Goal: Transaction & Acquisition: Obtain resource

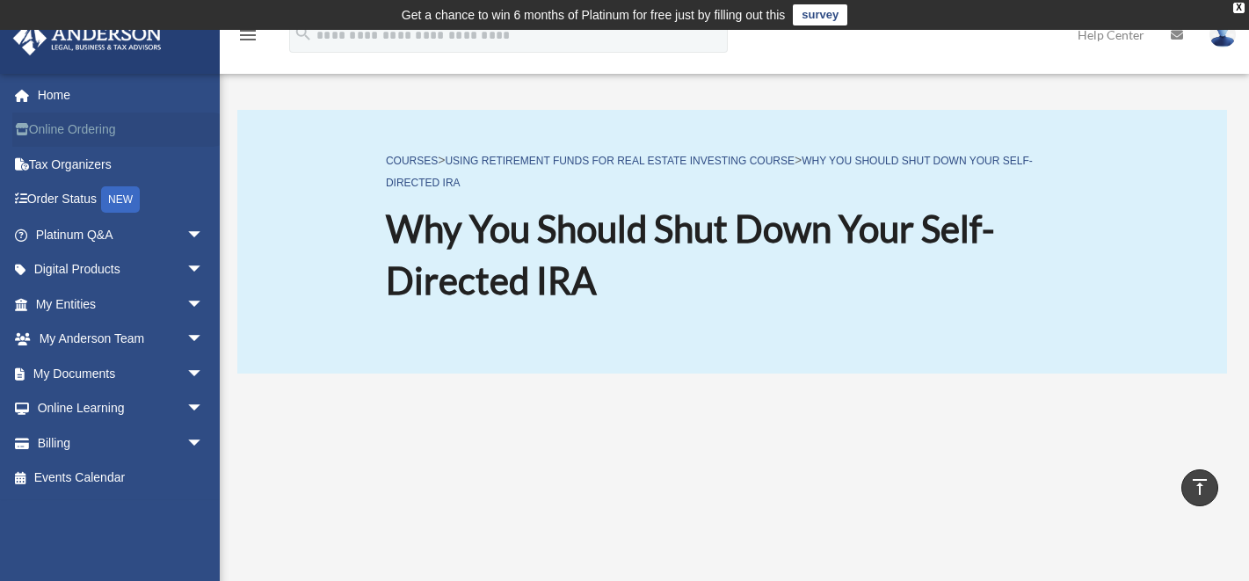
scroll to position [351, 0]
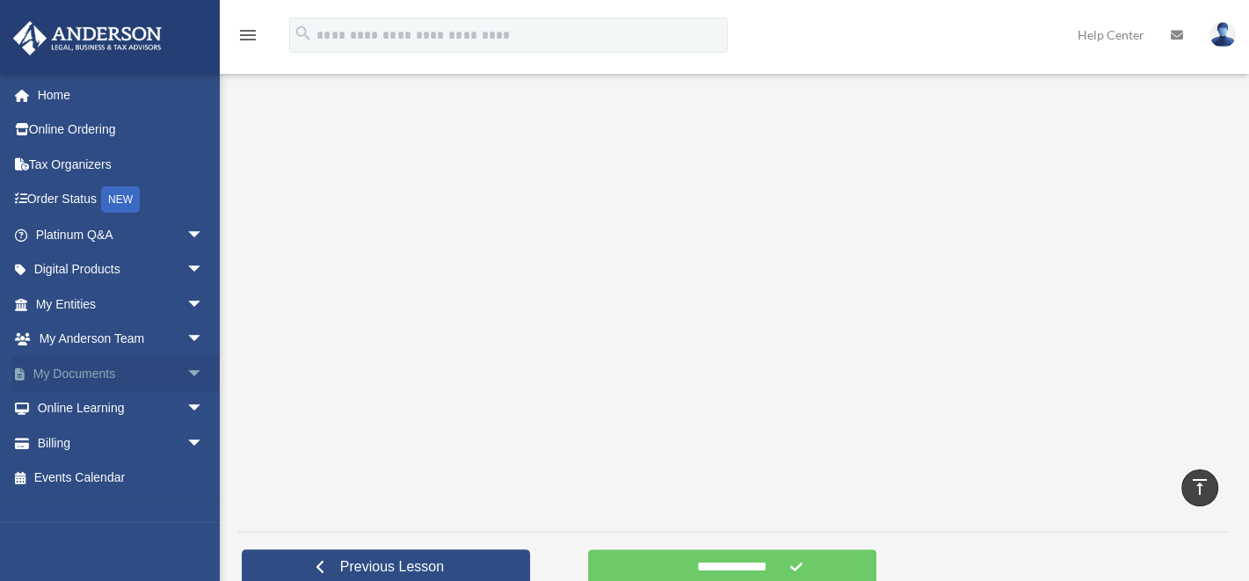
click at [81, 375] on link "My Documents arrow_drop_down" at bounding box center [121, 373] width 218 height 35
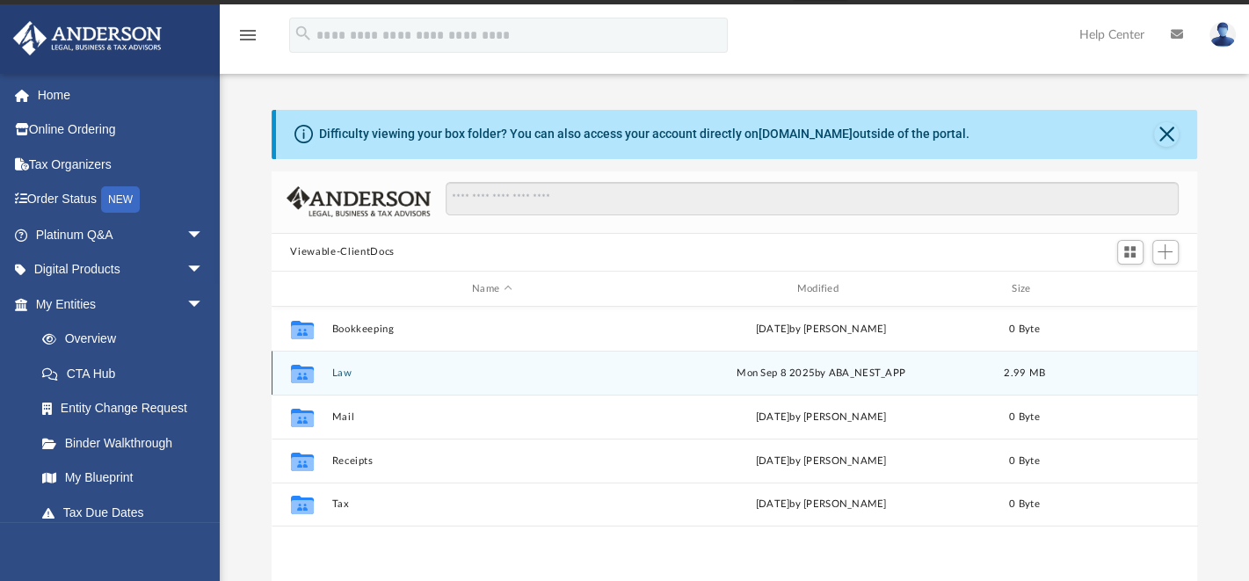
scroll to position [70, 0]
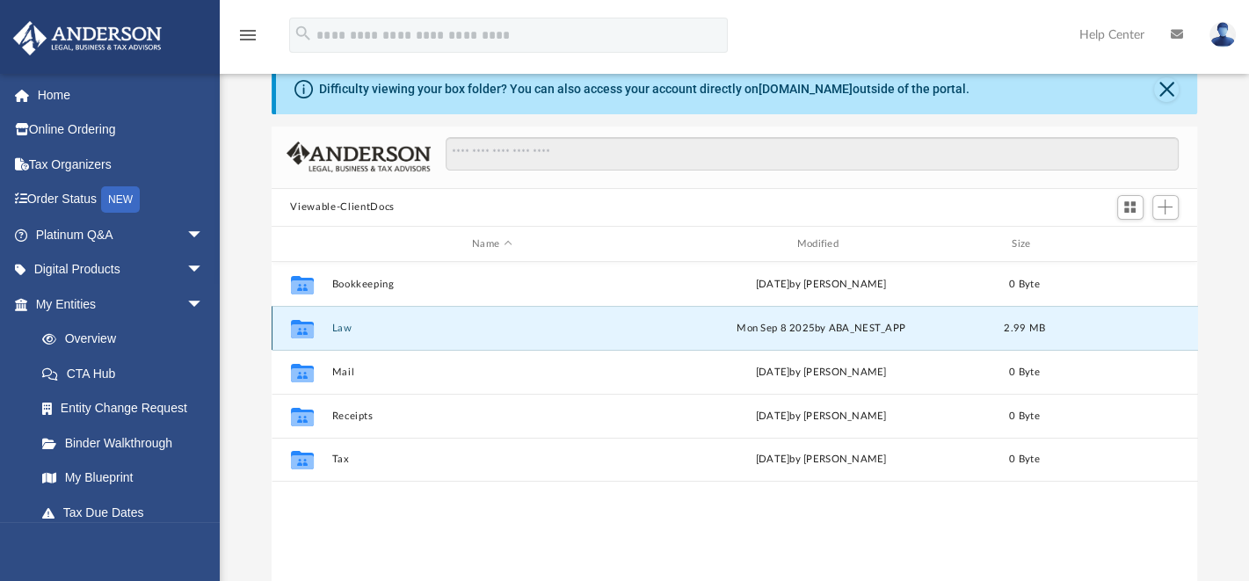
click at [344, 326] on button "Law" at bounding box center [491, 327] width 321 height 11
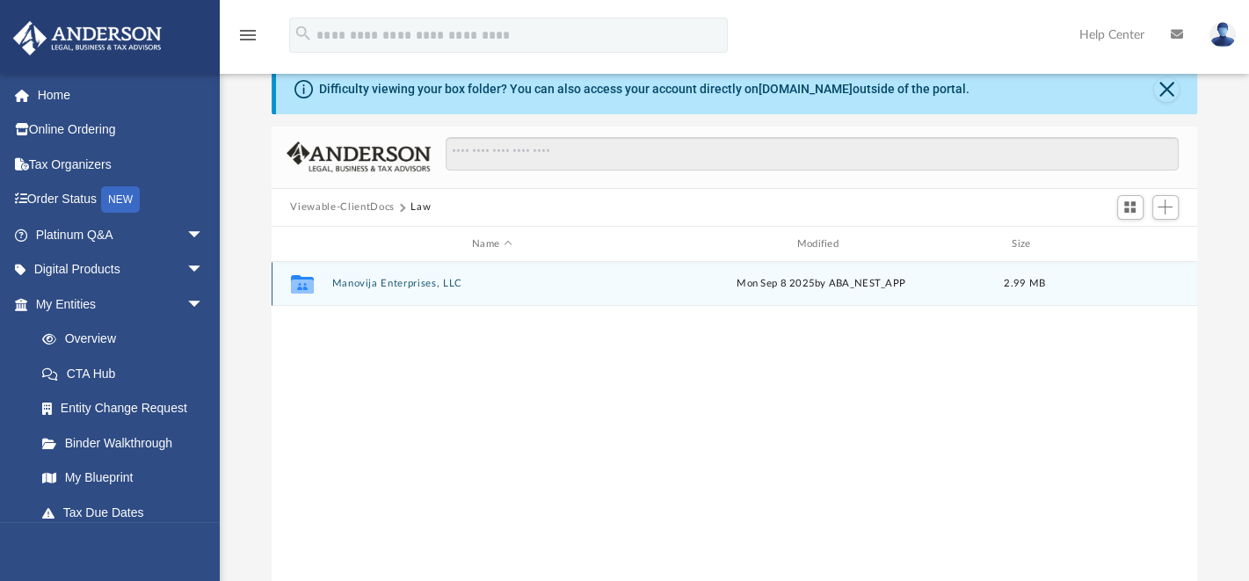
click at [391, 281] on button "Manovija Enterprises, LLC" at bounding box center [491, 284] width 321 height 11
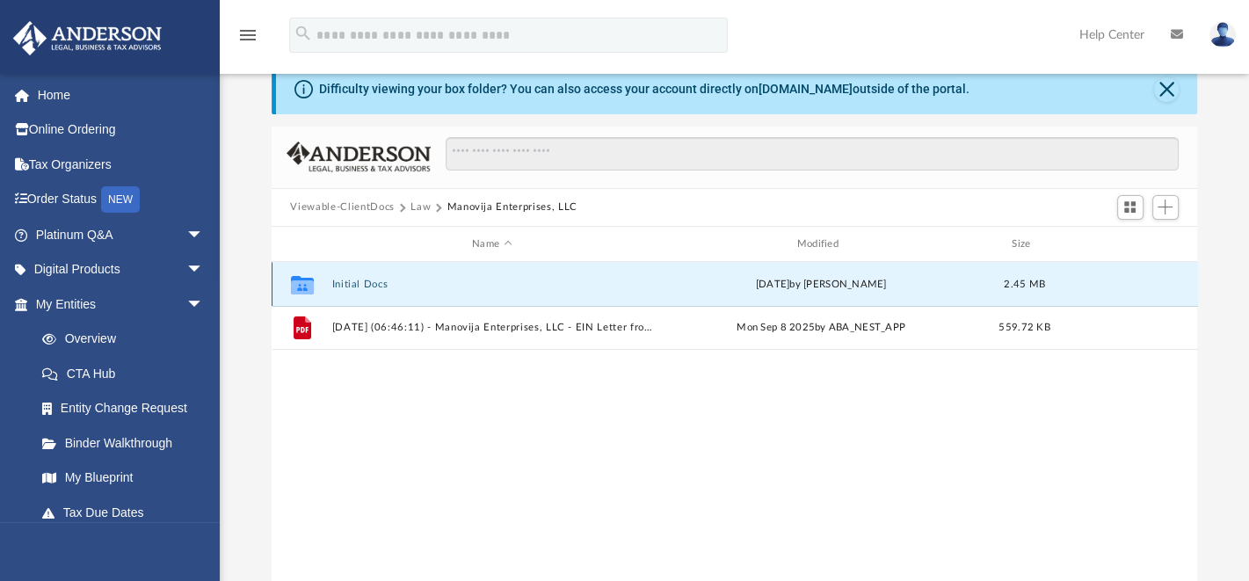
click at [358, 282] on button "Initial Docs" at bounding box center [491, 284] width 321 height 11
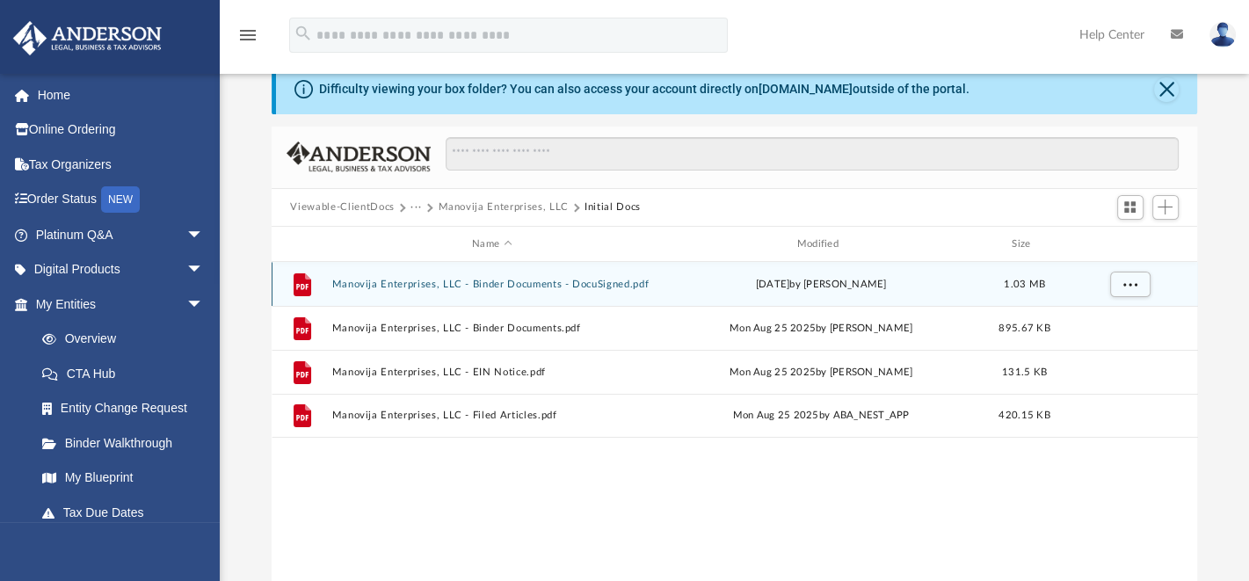
click at [500, 285] on button "Manovija Enterprises, LLC - Binder Documents - DocuSigned.pdf" at bounding box center [491, 284] width 321 height 11
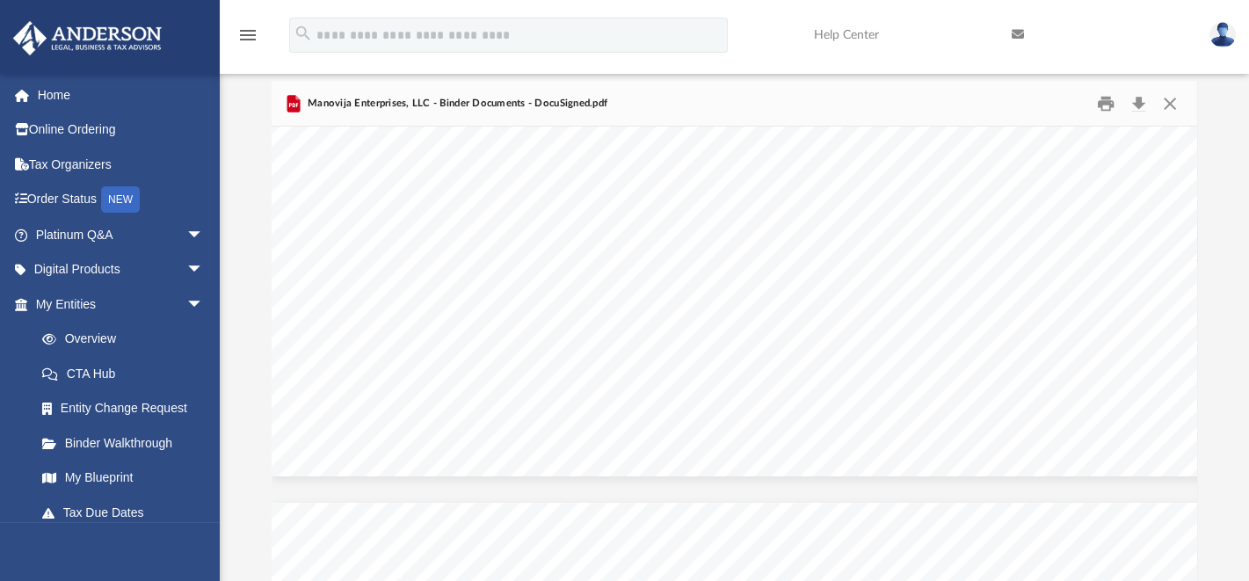
scroll to position [96943, 0]
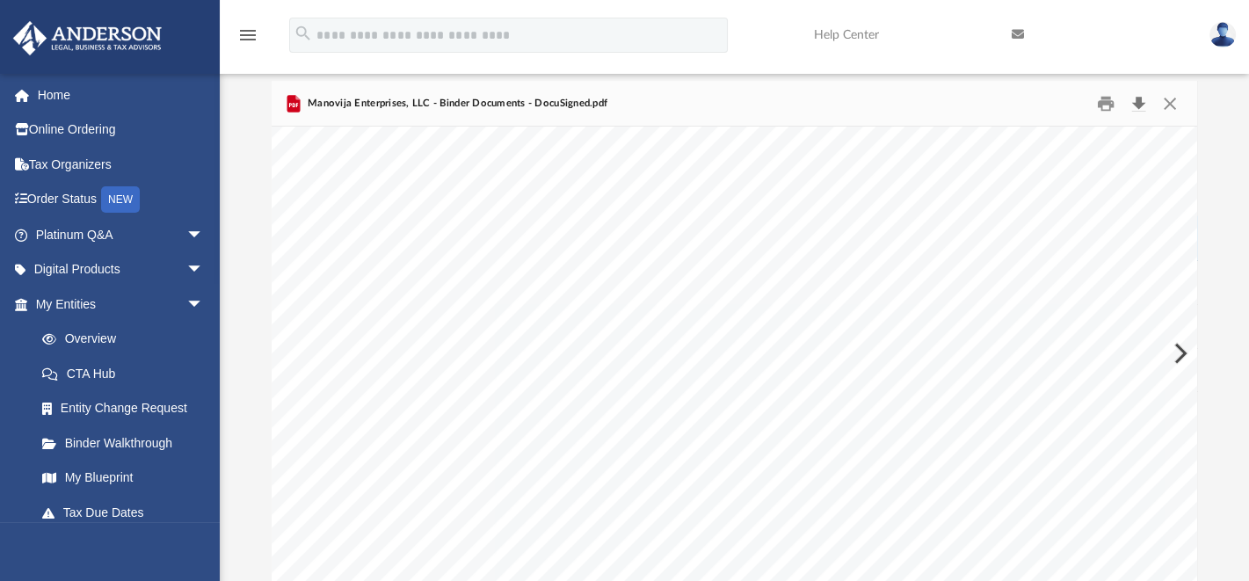
click at [1139, 104] on button "Download" at bounding box center [1139, 103] width 32 height 27
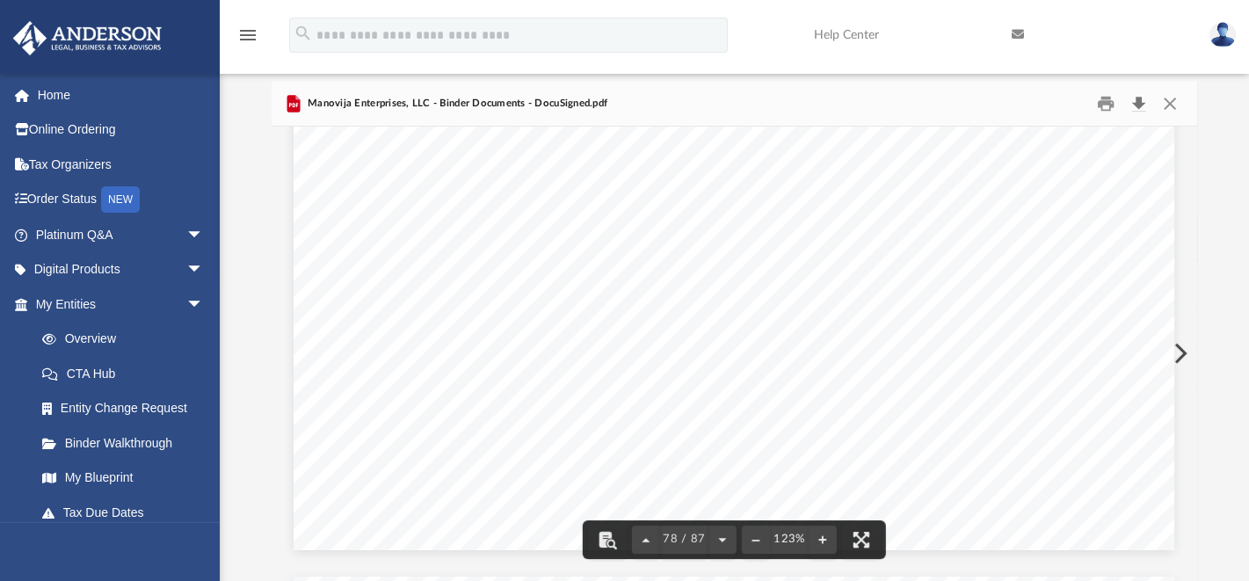
scroll to position [90336, 0]
click at [1175, 101] on button "Close" at bounding box center [1170, 103] width 32 height 27
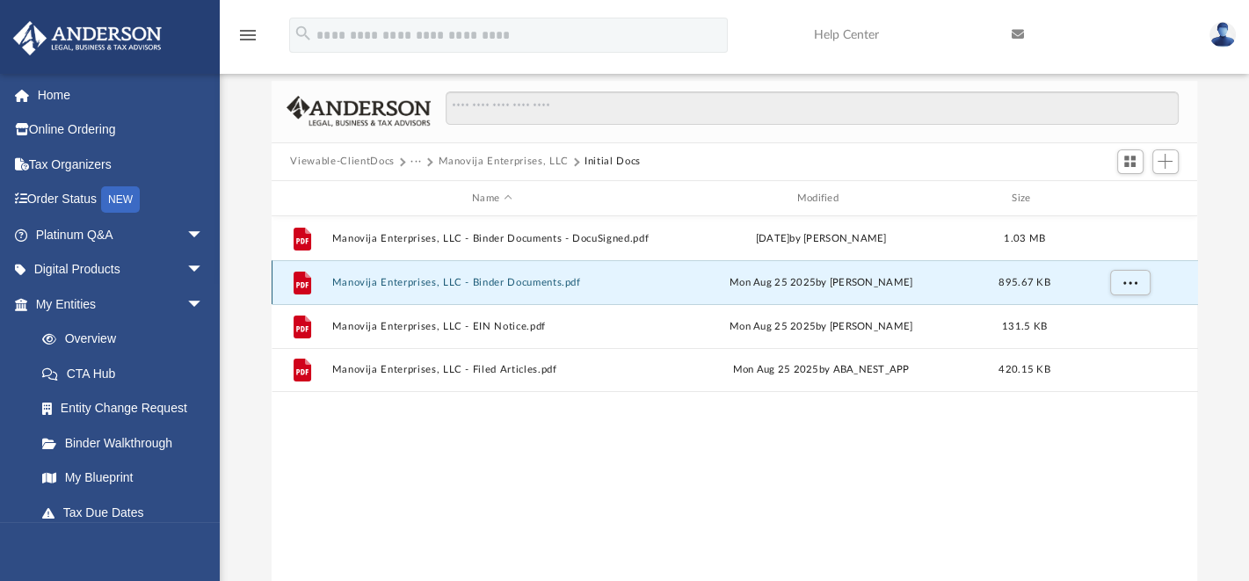
click at [526, 284] on button "Manovija Enterprises, LLC - Binder Documents.pdf" at bounding box center [491, 282] width 321 height 11
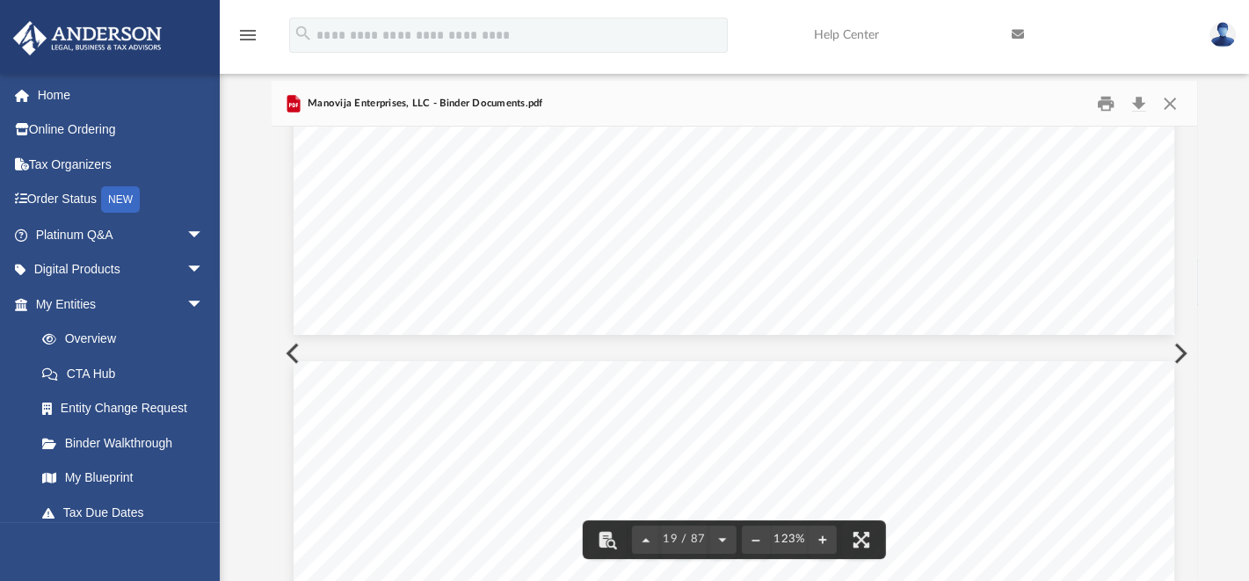
scroll to position [22493, 0]
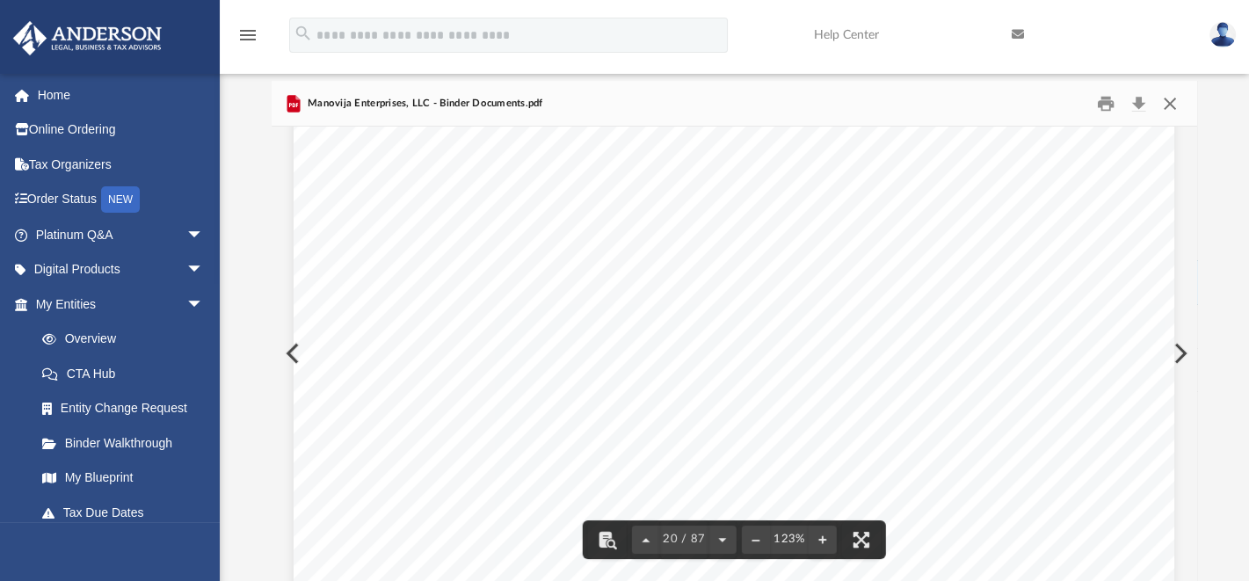
click at [1169, 108] on button "Close" at bounding box center [1170, 103] width 32 height 27
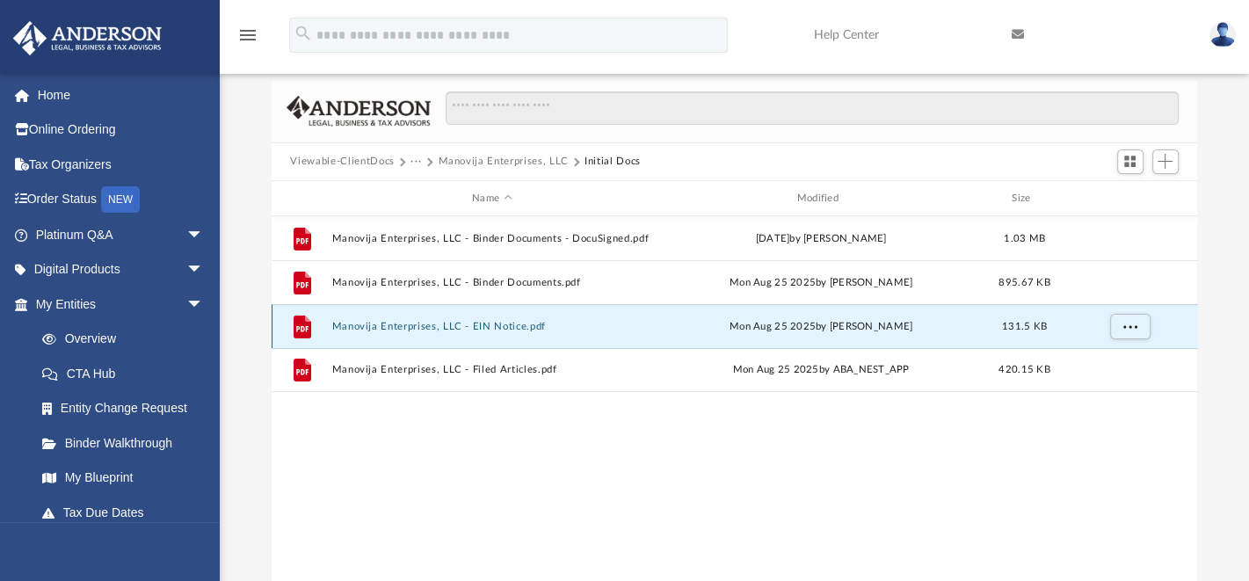
click at [481, 323] on button "Manovija Enterprises, LLC - EIN Notice.pdf" at bounding box center [491, 326] width 321 height 11
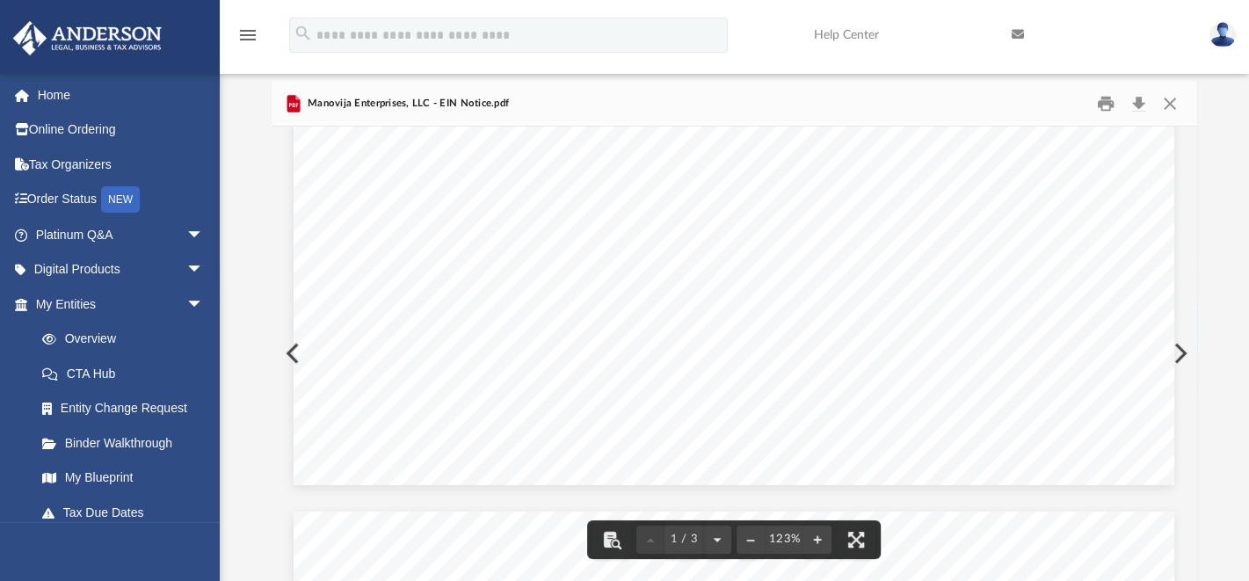
scroll to position [794, 0]
click at [1106, 98] on button "Print" at bounding box center [1105, 103] width 35 height 27
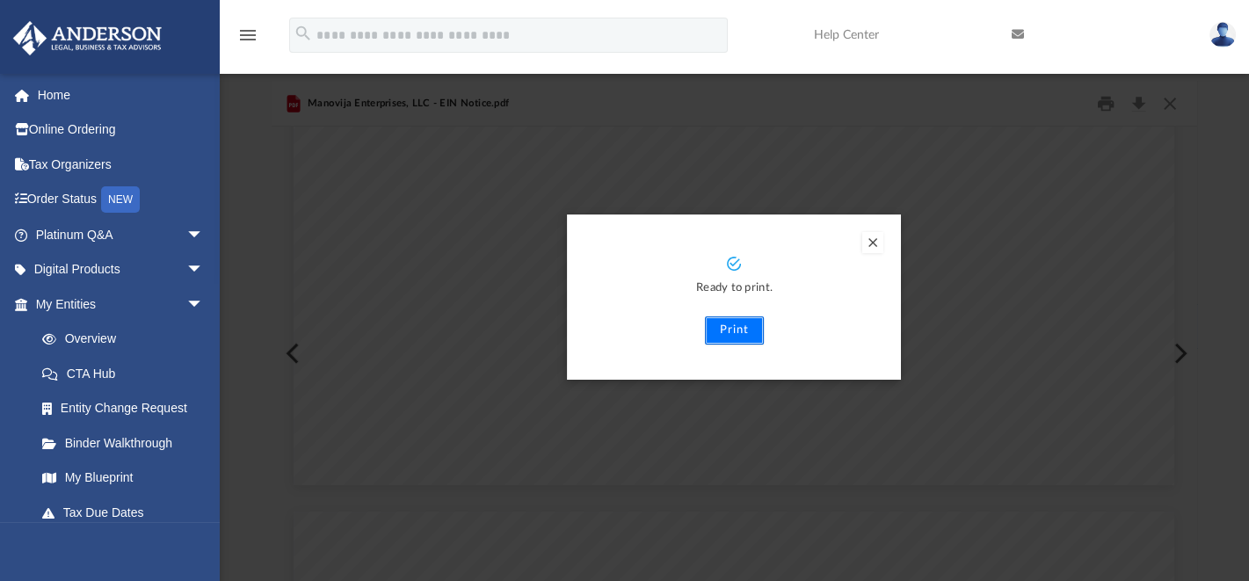
click at [735, 329] on button "Print" at bounding box center [734, 330] width 59 height 28
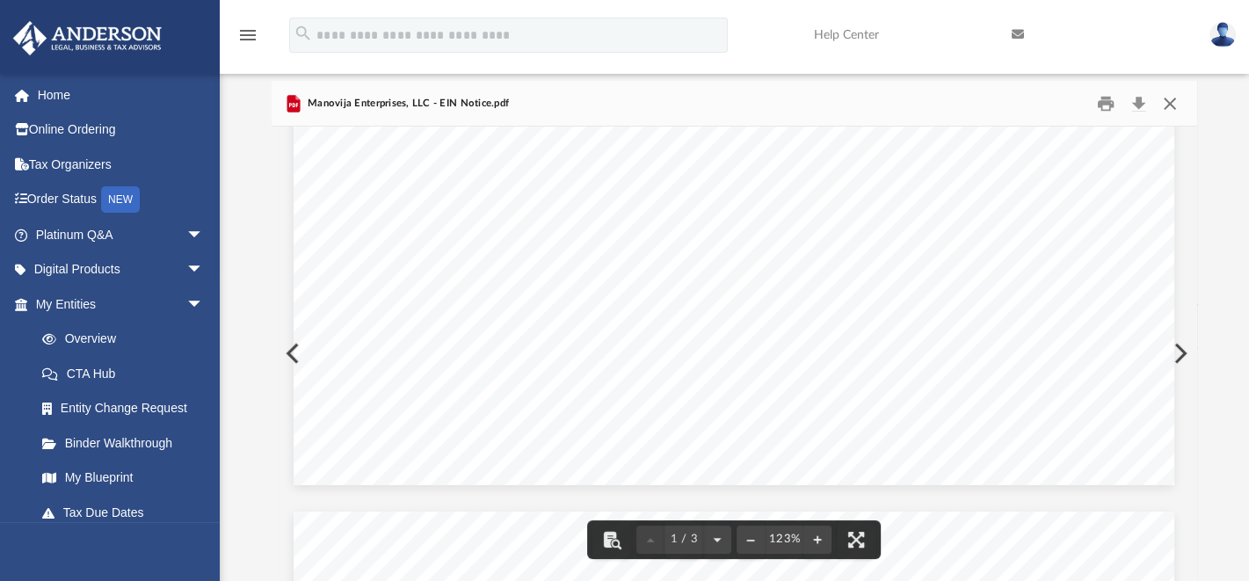
click at [1167, 103] on button "Close" at bounding box center [1170, 103] width 32 height 27
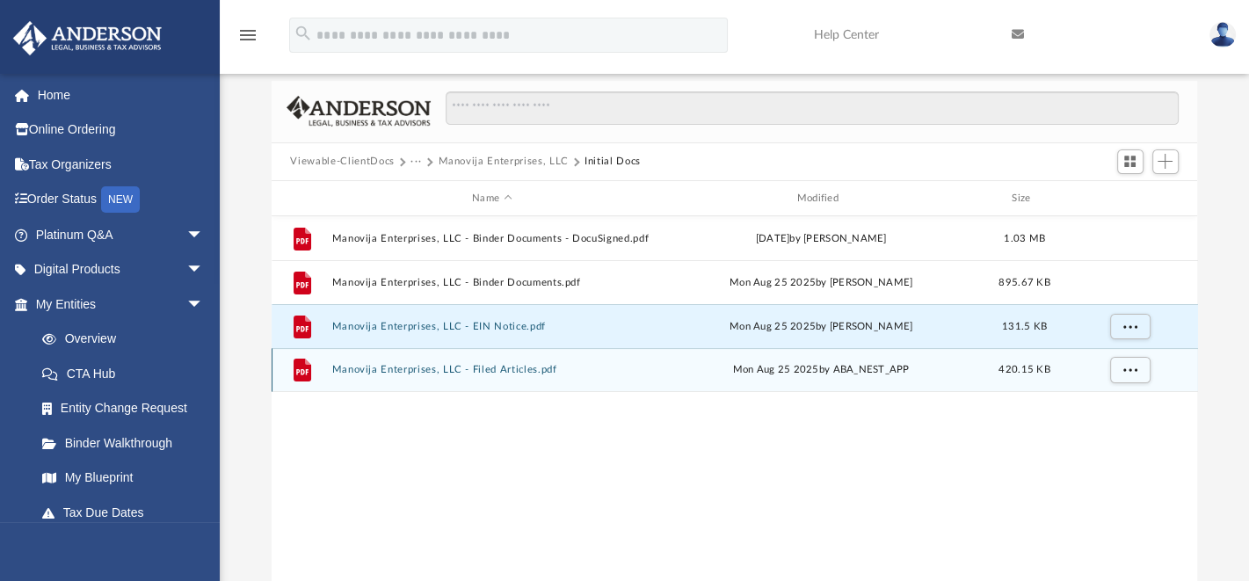
click at [426, 363] on div "File Manovija Enterprises, LLC - Filed Articles.pdf Mon Aug 25 2025 by ABA_NEST…" at bounding box center [734, 370] width 926 height 44
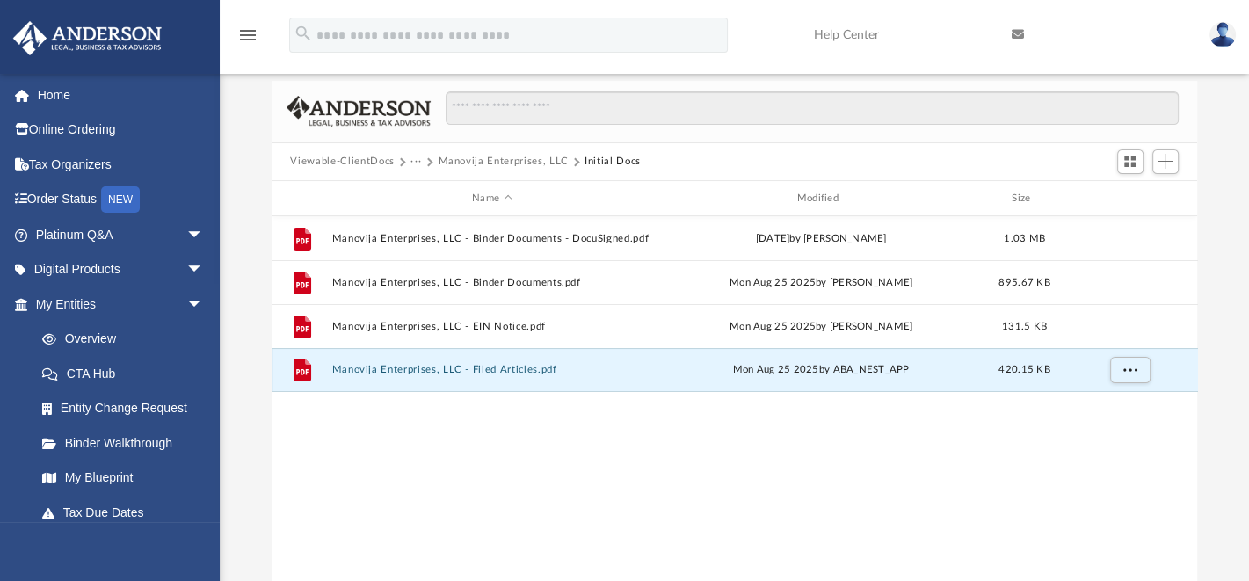
click at [462, 370] on button "Manovija Enterprises, LLC - Filed Articles.pdf" at bounding box center [491, 370] width 321 height 11
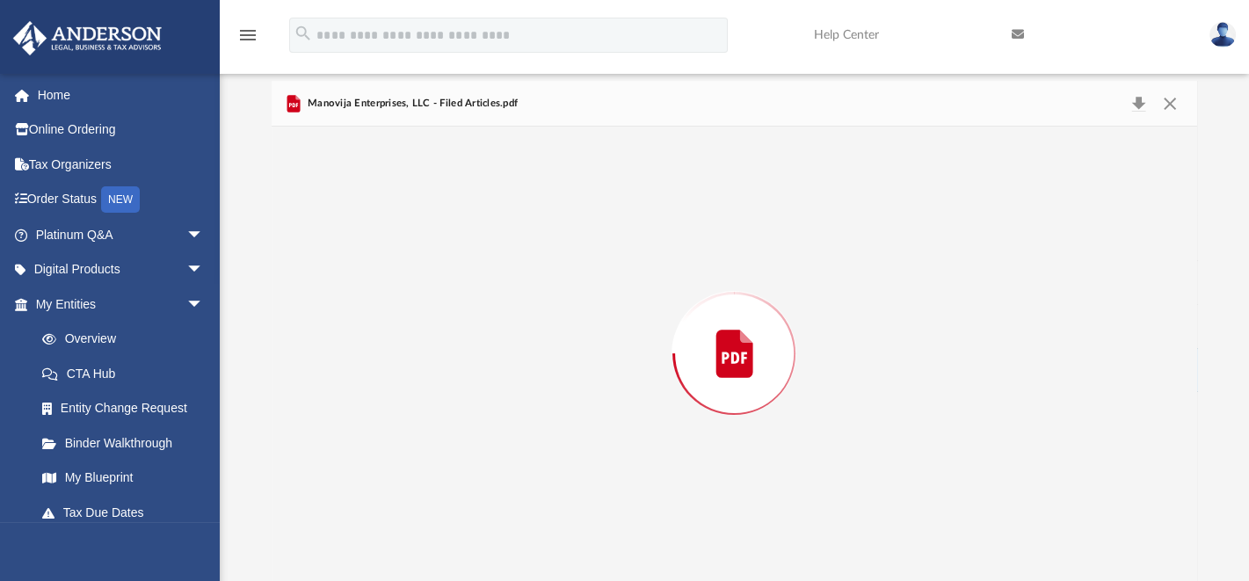
click at [462, 370] on div "Preview" at bounding box center [734, 353] width 926 height 453
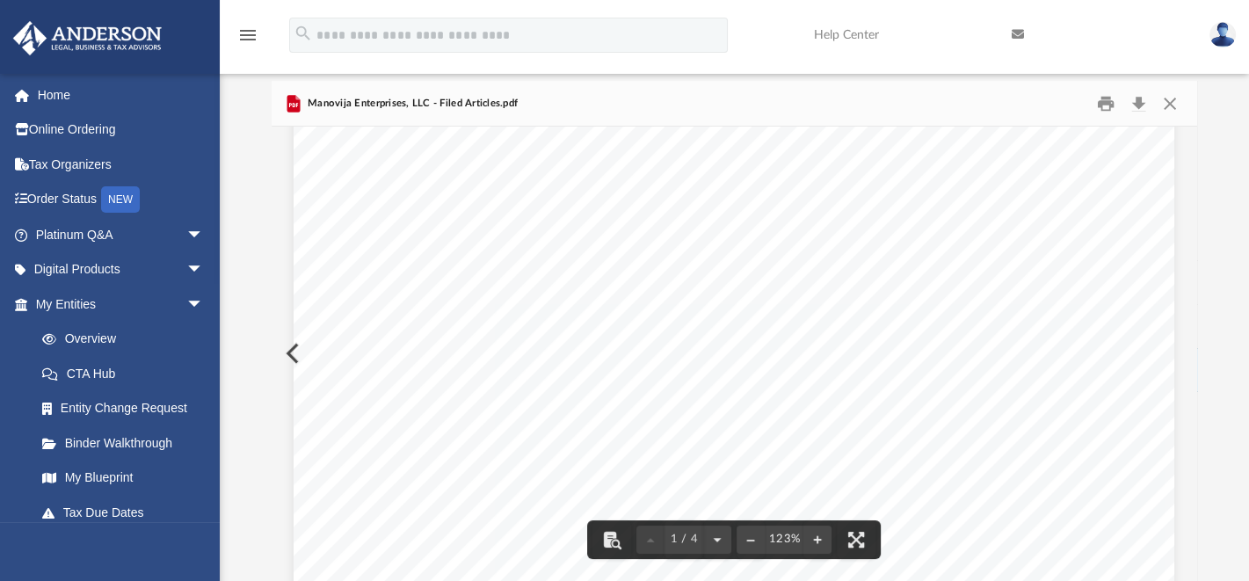
scroll to position [0, 0]
click at [1104, 103] on button "Print" at bounding box center [1105, 103] width 35 height 27
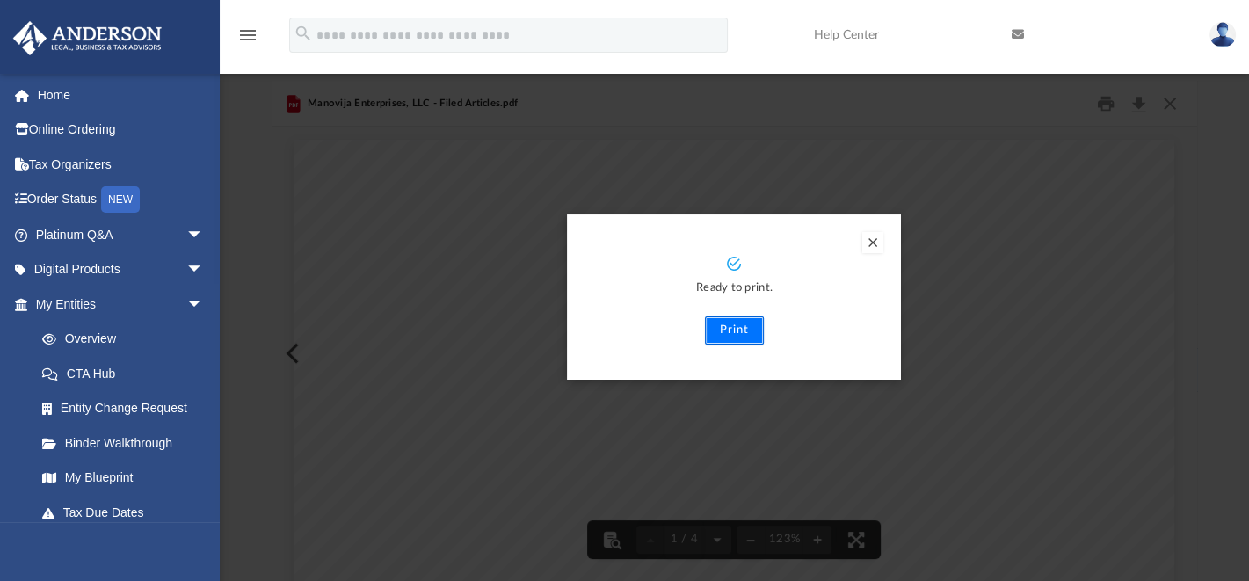
click at [739, 330] on button "Print" at bounding box center [734, 330] width 59 height 28
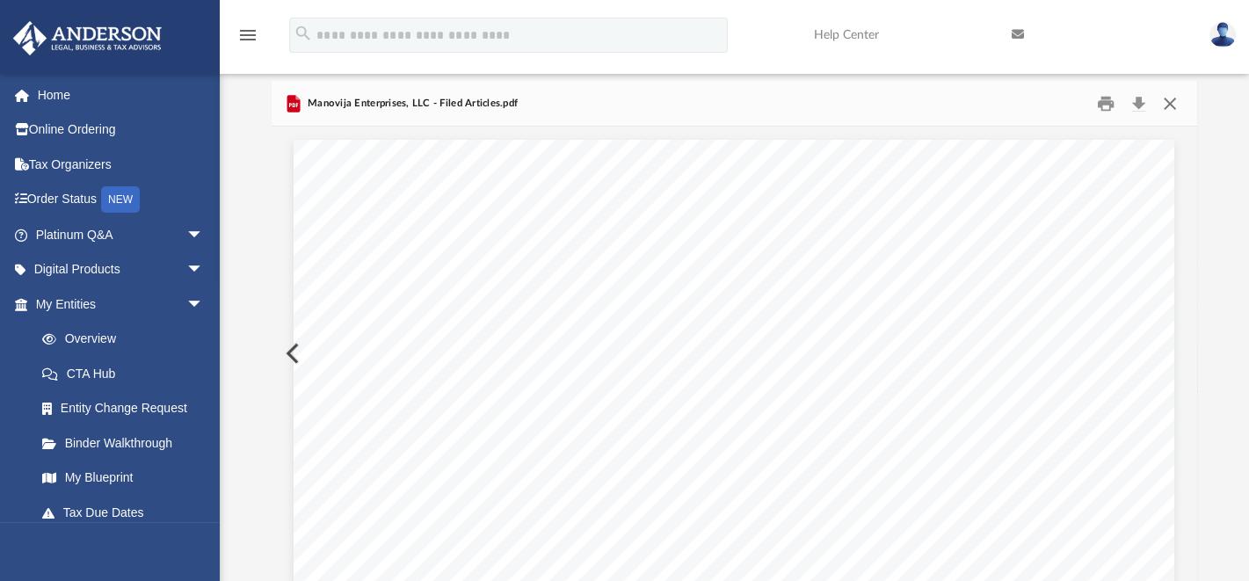
click at [1164, 97] on button "Close" at bounding box center [1170, 103] width 32 height 27
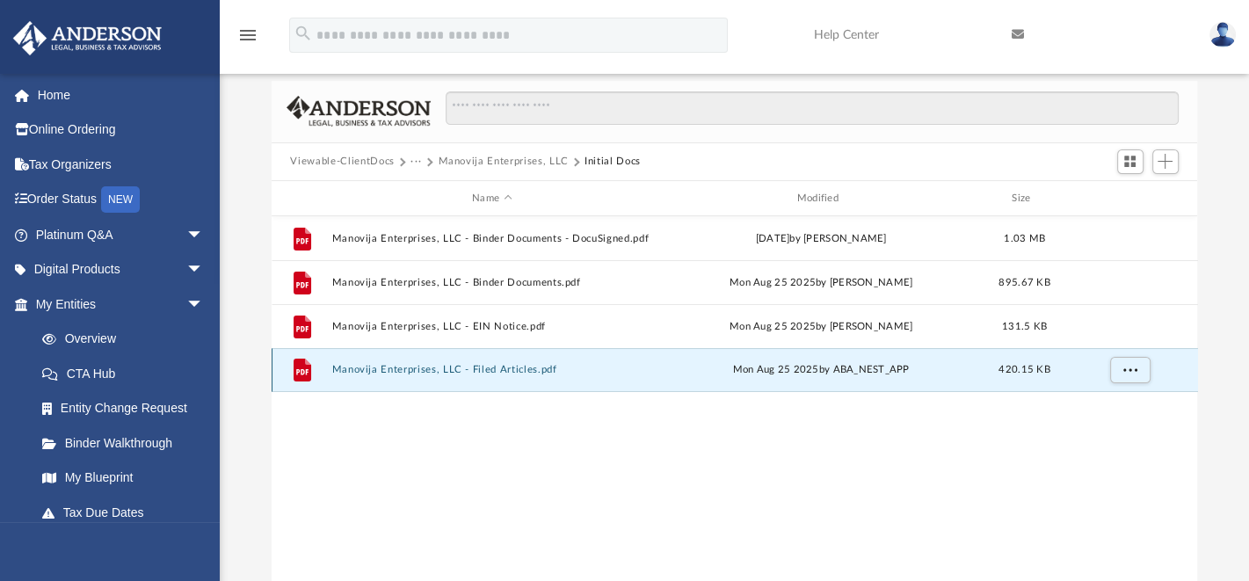
click at [475, 369] on button "Manovija Enterprises, LLC - Filed Articles.pdf" at bounding box center [491, 370] width 321 height 11
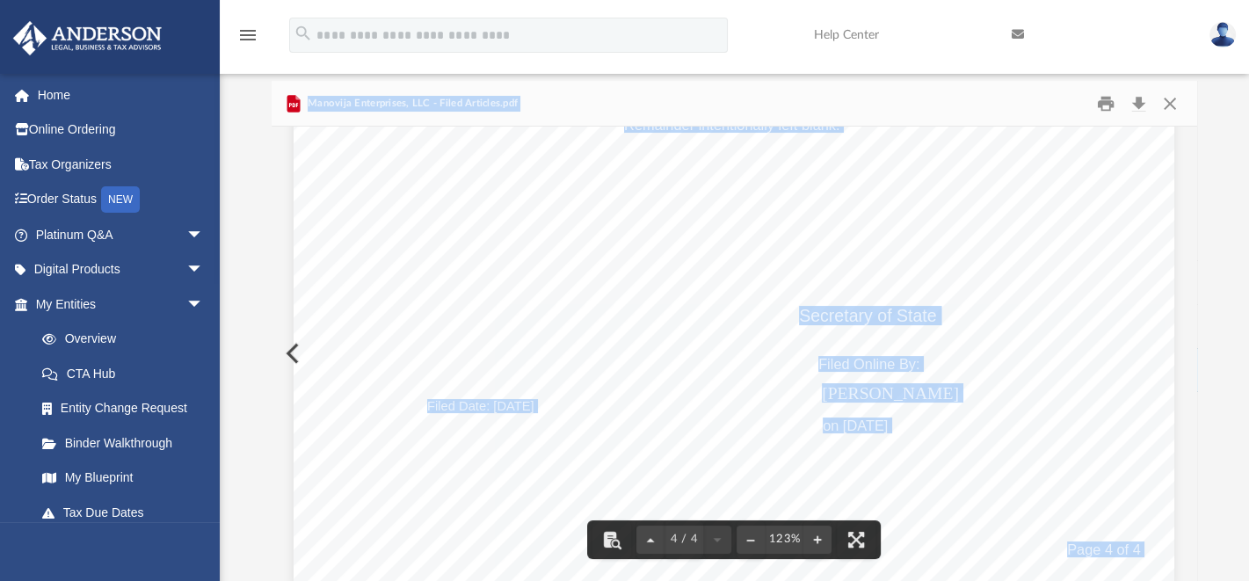
scroll to position [4209, 0]
